Goal: Task Accomplishment & Management: Manage account settings

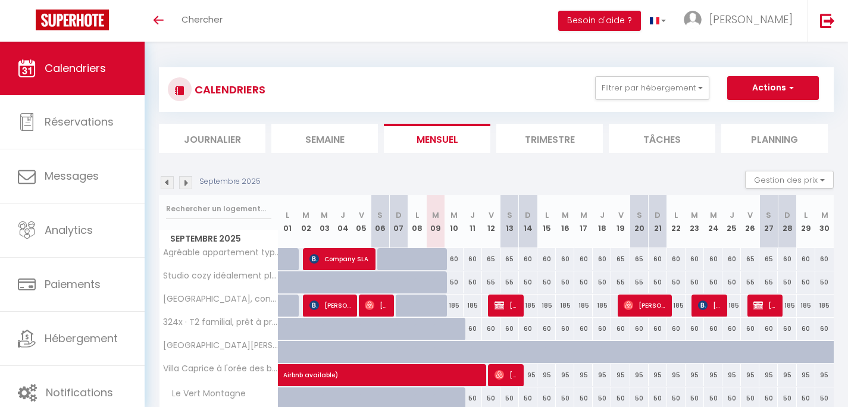
click at [168, 180] on img at bounding box center [167, 182] width 13 height 13
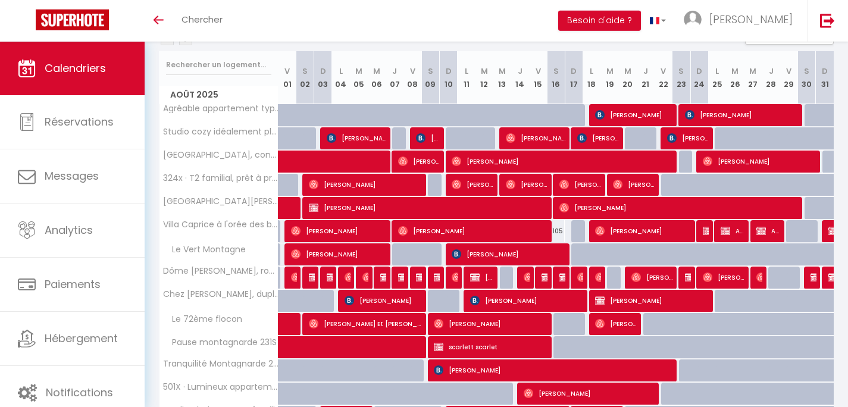
scroll to position [143, 0]
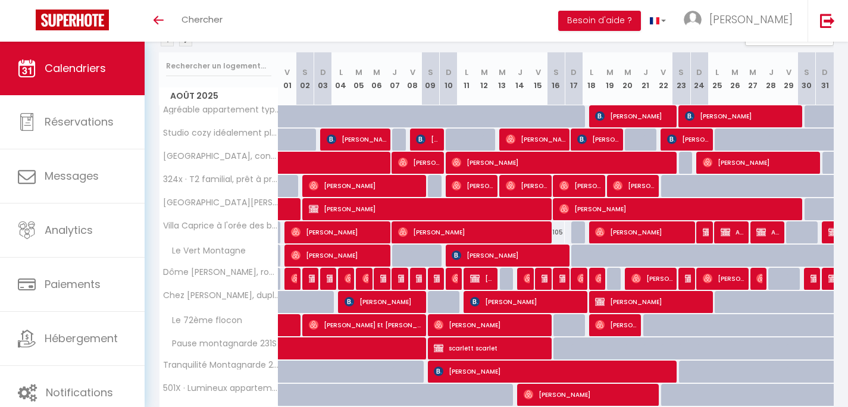
click at [366, 301] on span "[PERSON_NAME]" at bounding box center [383, 302] width 77 height 23
select select "OK"
select select "1"
select select "0"
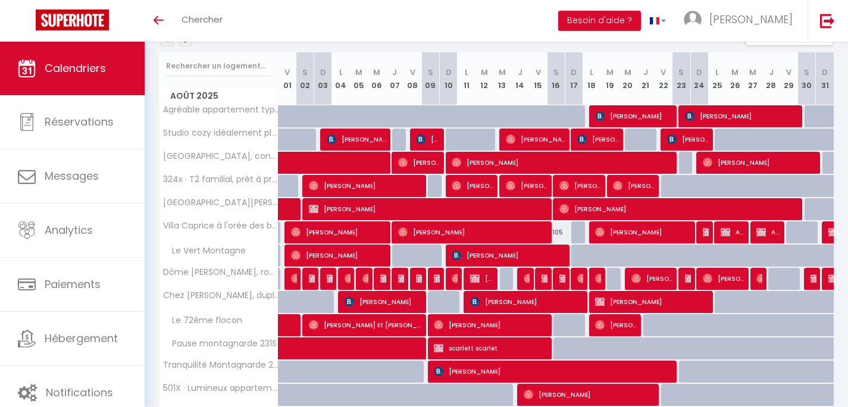
select select "1"
select select
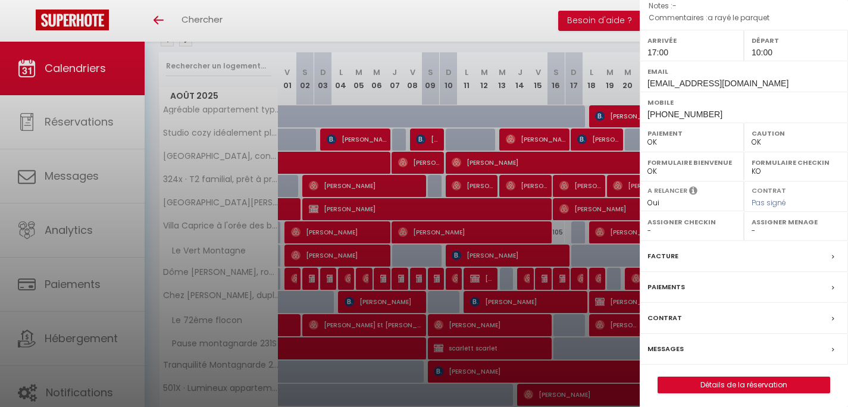
scroll to position [147, 0]
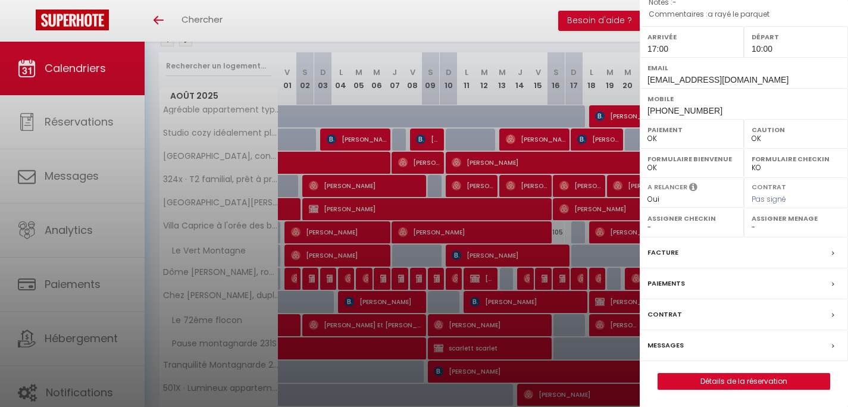
click at [698, 282] on div "Paiements" at bounding box center [744, 284] width 208 height 31
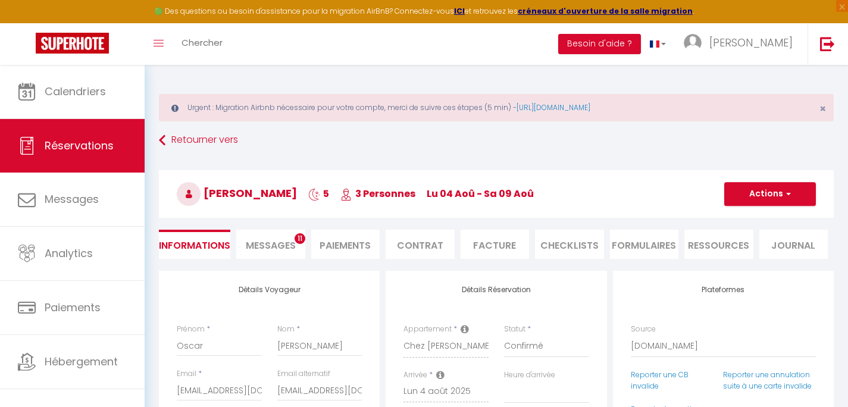
select select
checkbox input "false"
type textarea "a rayé le parquet"
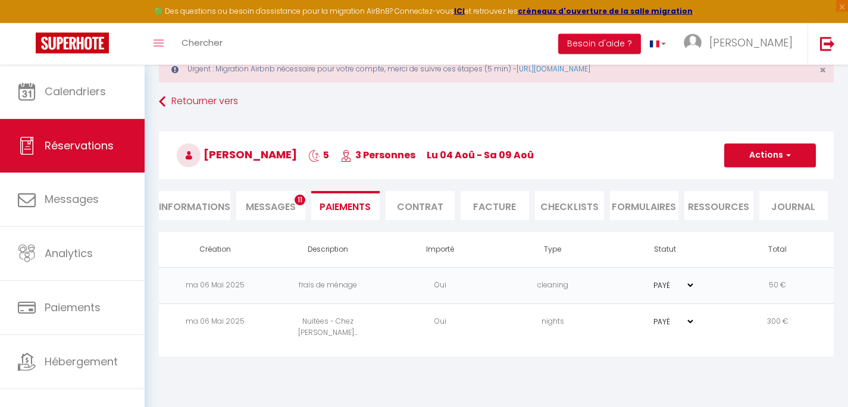
scroll to position [36, 0]
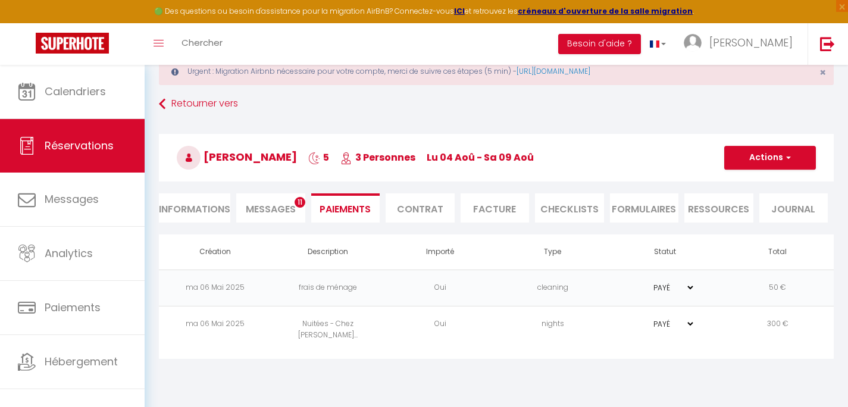
click at [203, 204] on li "Informations" at bounding box center [194, 207] width 71 height 29
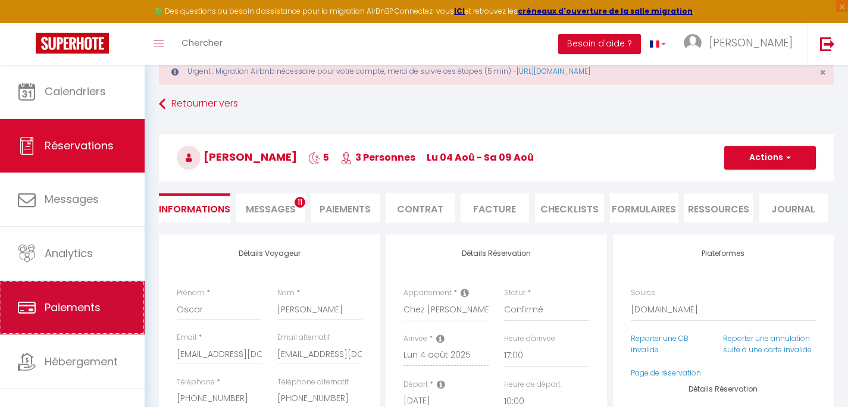
click at [40, 305] on link "Paiements" at bounding box center [72, 308] width 145 height 54
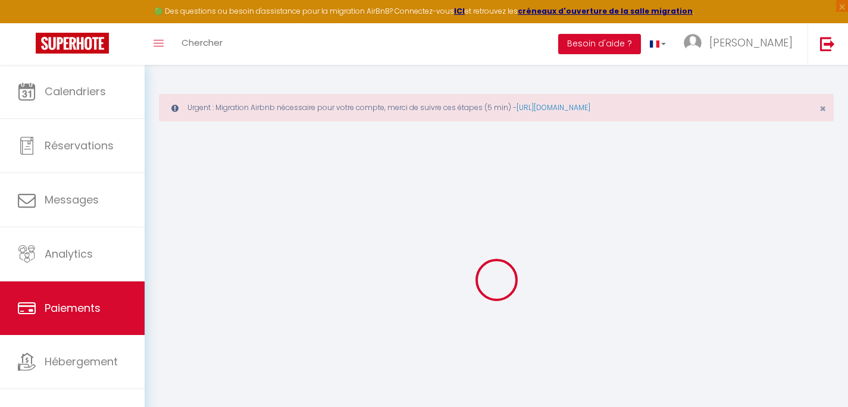
select select "2"
select select "0"
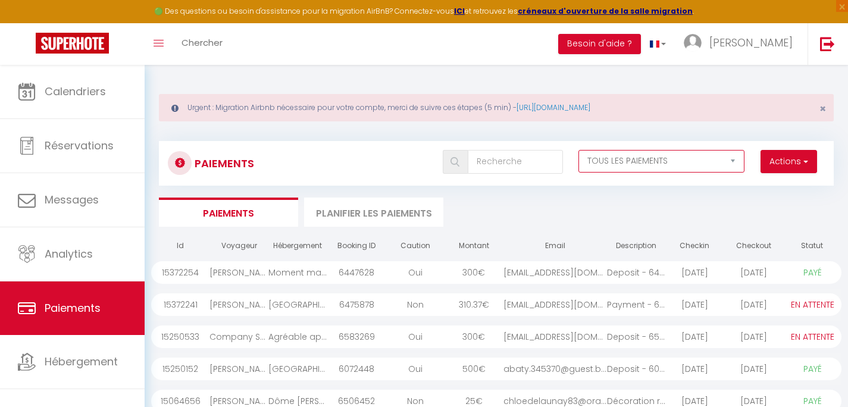
click option "TOUS LES PAIEMENTS" at bounding box center [0, 0] width 0 height 0
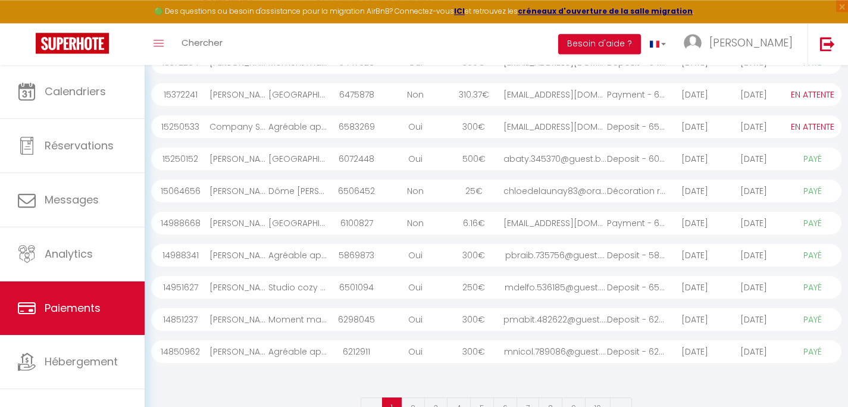
scroll to position [241, 0]
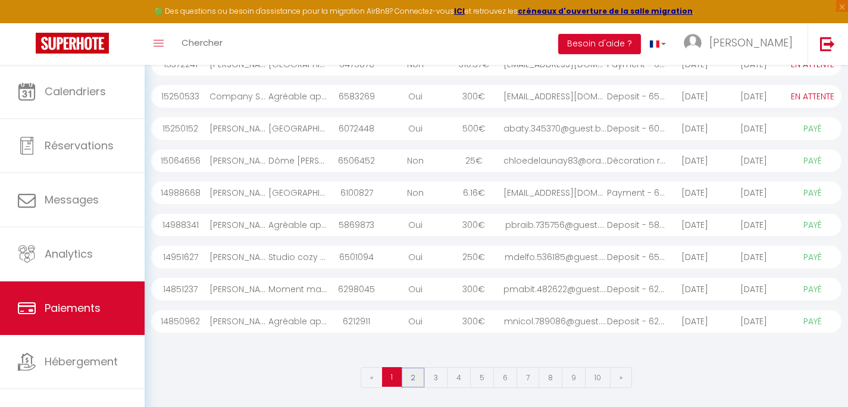
click at [418, 377] on link "2" at bounding box center [413, 377] width 24 height 21
click at [433, 373] on link "3" at bounding box center [435, 377] width 23 height 21
click at [591, 135] on div "cgaber.411935@guest...." at bounding box center [556, 130] width 104 height 23
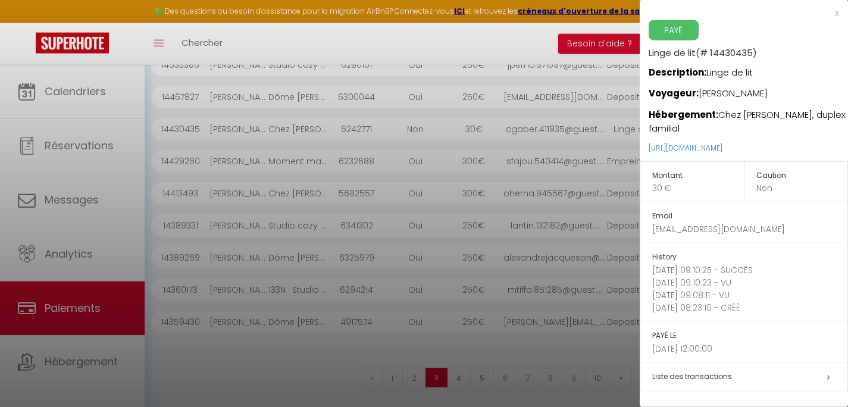
scroll to position [241, 0]
click at [838, 13] on div "x" at bounding box center [739, 13] width 199 height 14
